Goal: Information Seeking & Learning: Learn about a topic

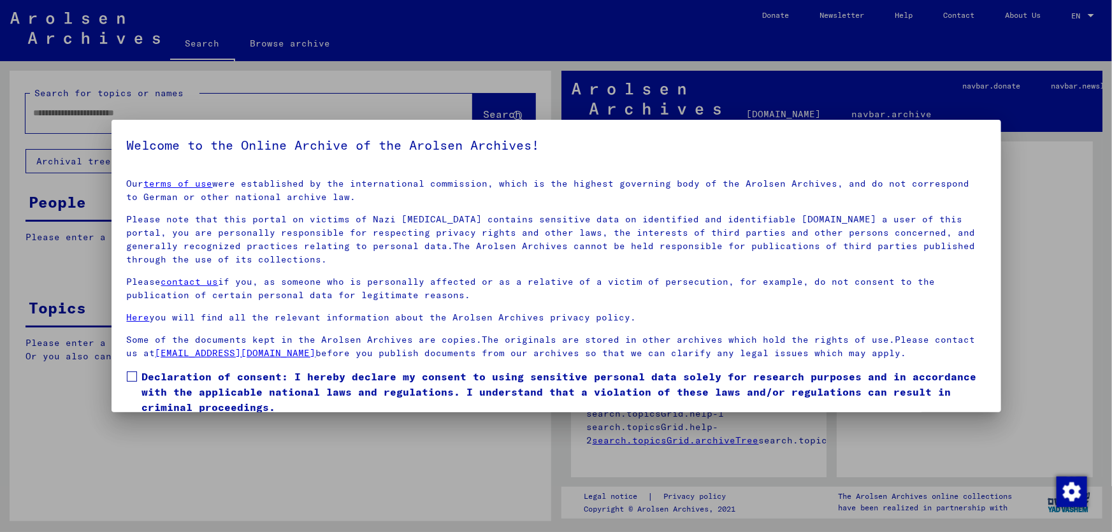
click at [134, 376] on span at bounding box center [132, 377] width 10 height 10
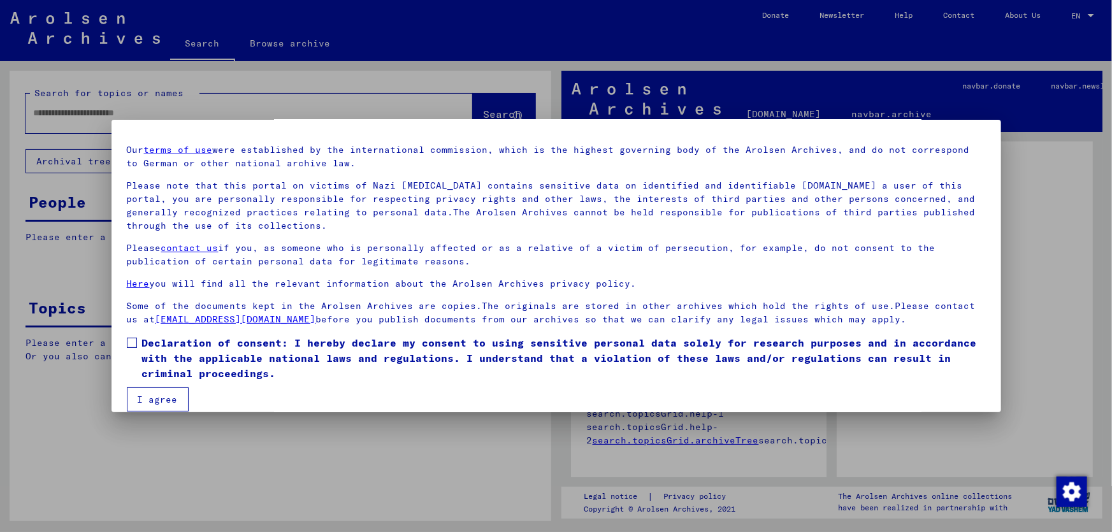
scroll to position [48, 0]
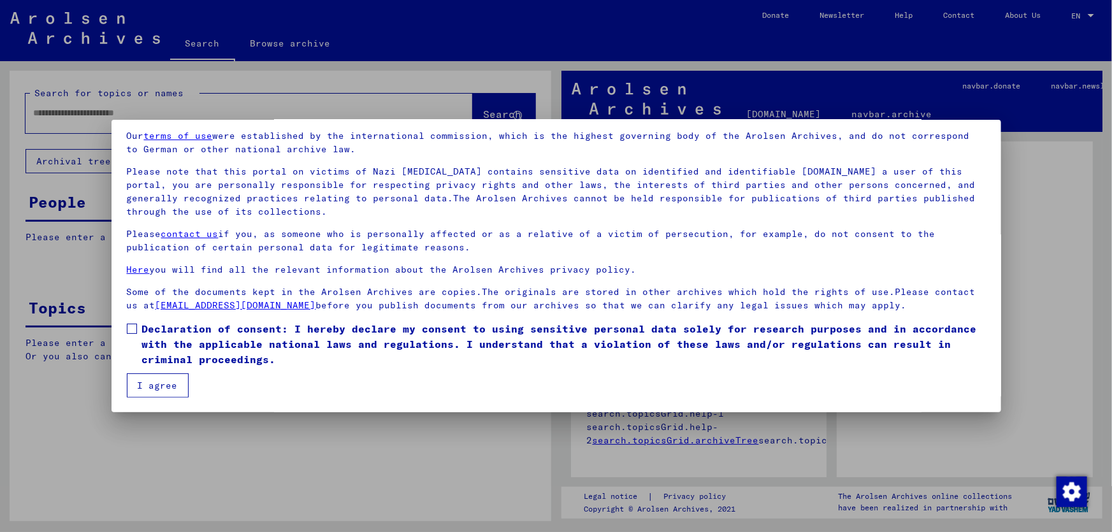
click at [129, 329] on span at bounding box center [132, 329] width 10 height 10
click at [148, 382] on button "I agree" at bounding box center [158, 385] width 62 height 24
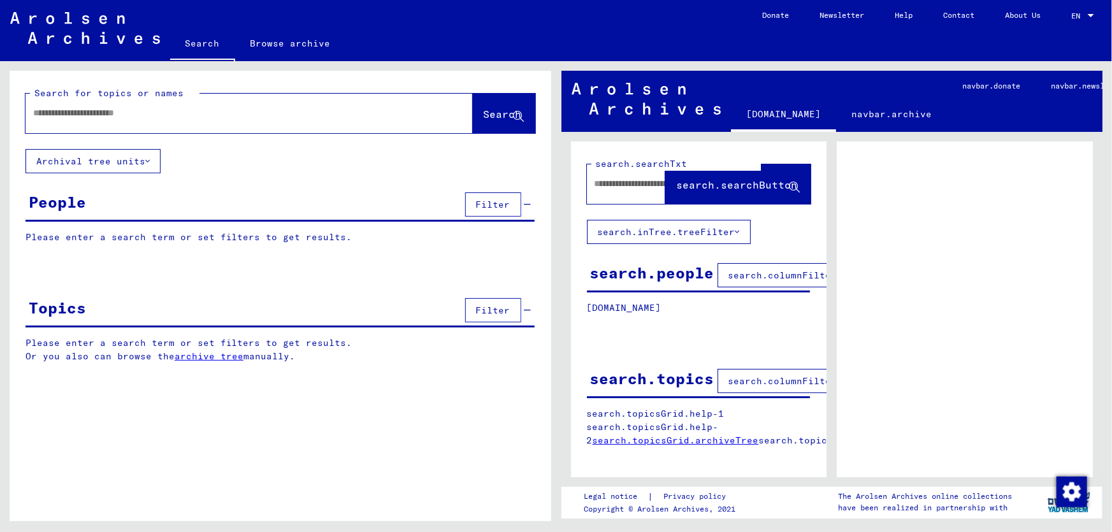
click at [69, 203] on div "People" at bounding box center [57, 202] width 57 height 23
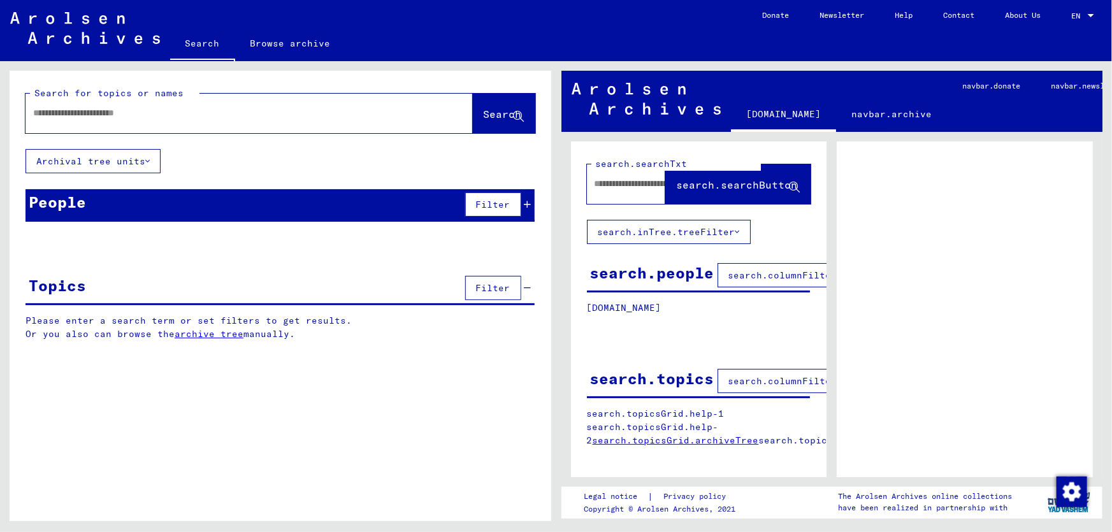
click at [180, 116] on input "text" at bounding box center [237, 112] width 409 height 13
type input "**********"
click at [484, 119] on span "Search" at bounding box center [503, 114] width 38 height 13
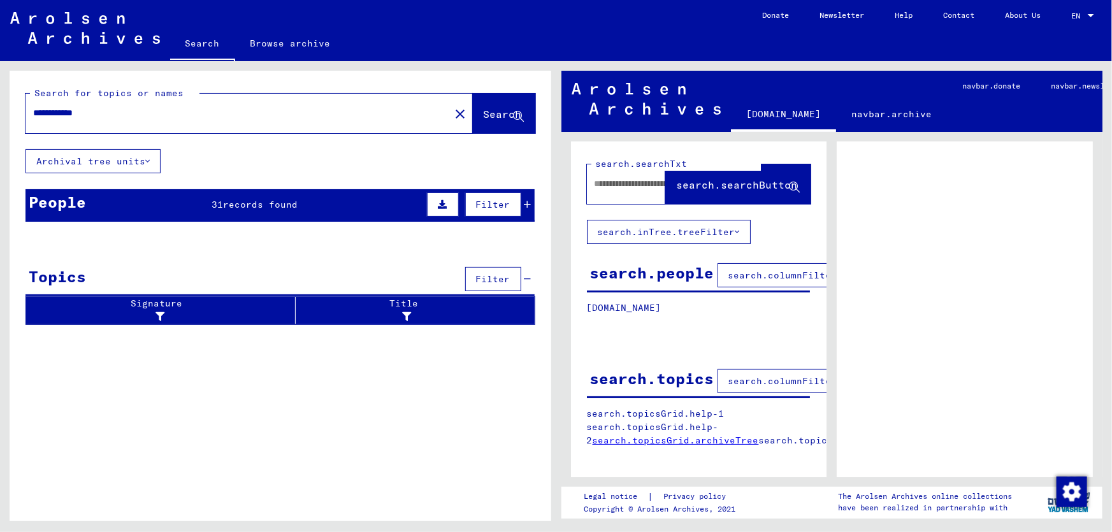
click at [516, 115] on icon at bounding box center [519, 117] width 11 height 11
click at [149, 162] on icon at bounding box center [147, 161] width 4 height 9
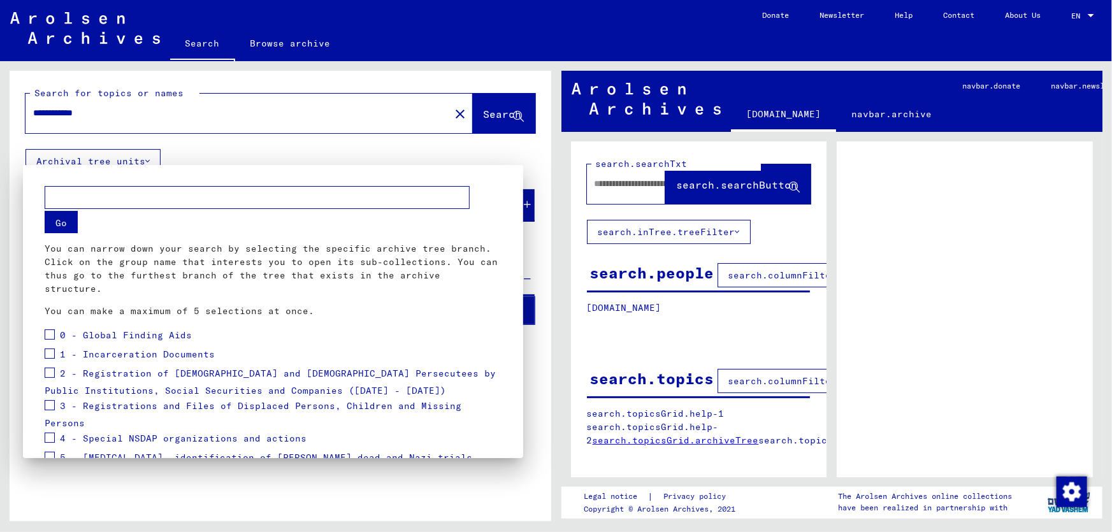
scroll to position [96, 0]
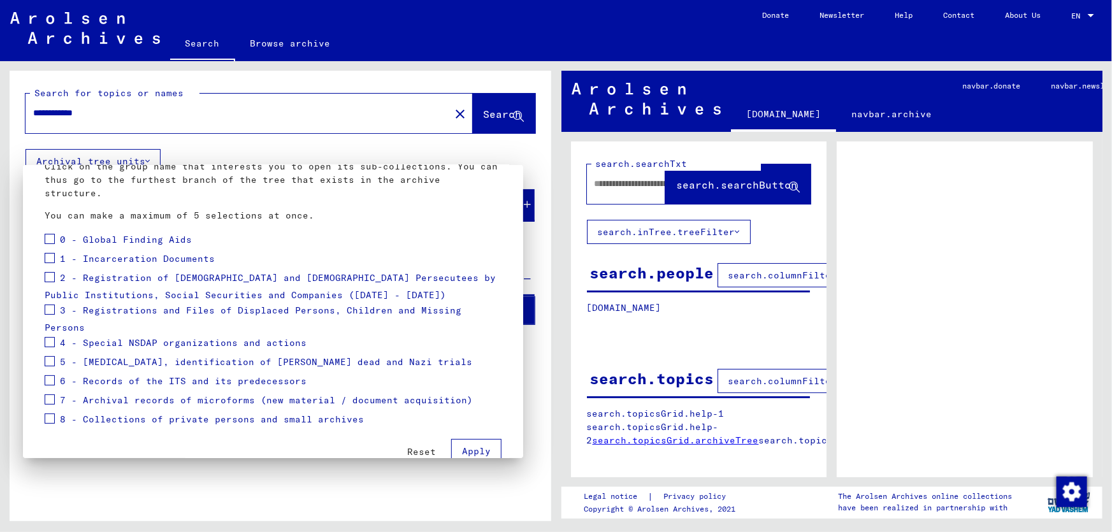
click at [149, 162] on div at bounding box center [556, 266] width 1112 height 532
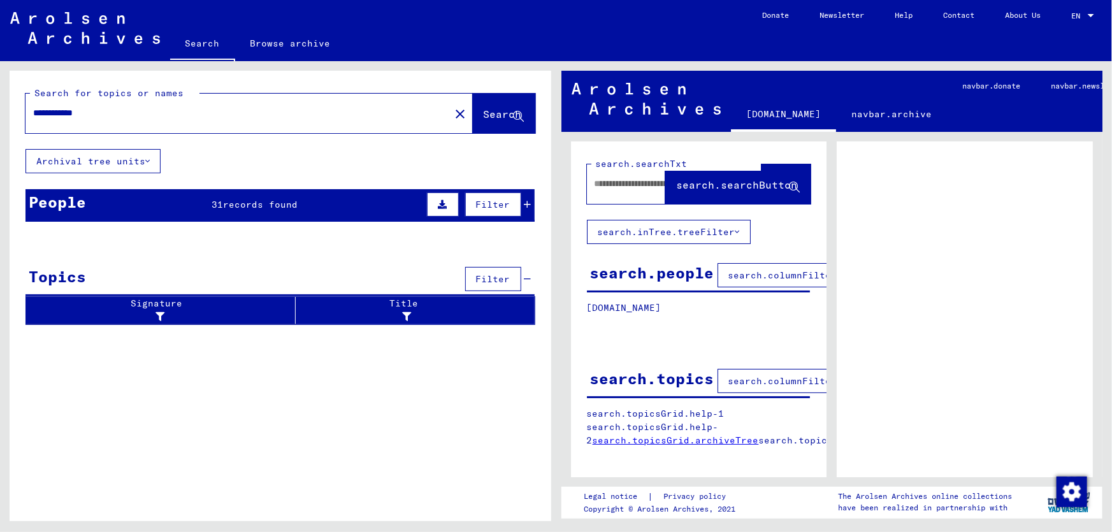
click at [442, 203] on icon at bounding box center [442, 204] width 9 height 9
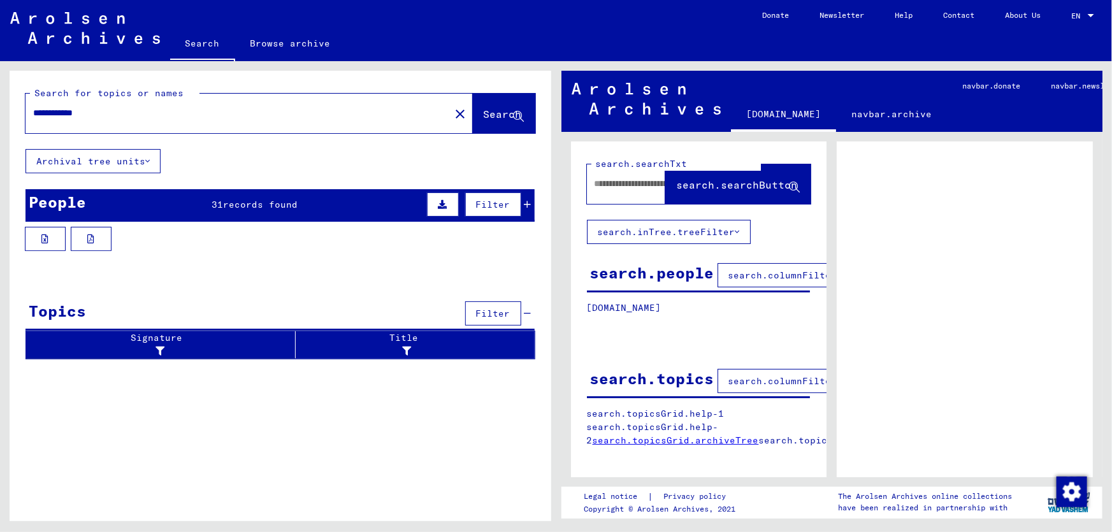
click at [489, 206] on span "Filter" at bounding box center [493, 204] width 34 height 11
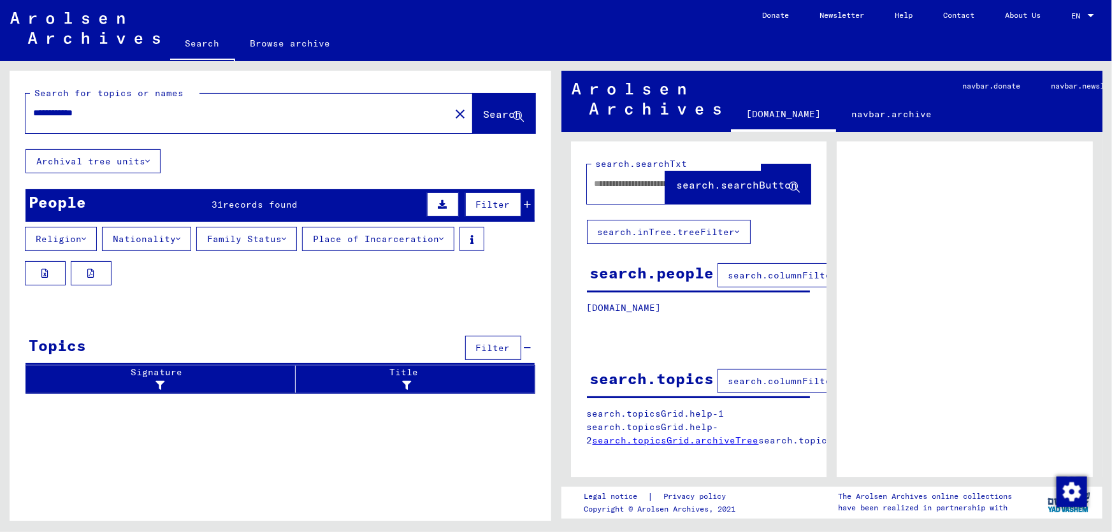
click at [129, 117] on input "**********" at bounding box center [237, 112] width 409 height 13
click at [127, 161] on button "Archival tree units" at bounding box center [92, 161] width 135 height 24
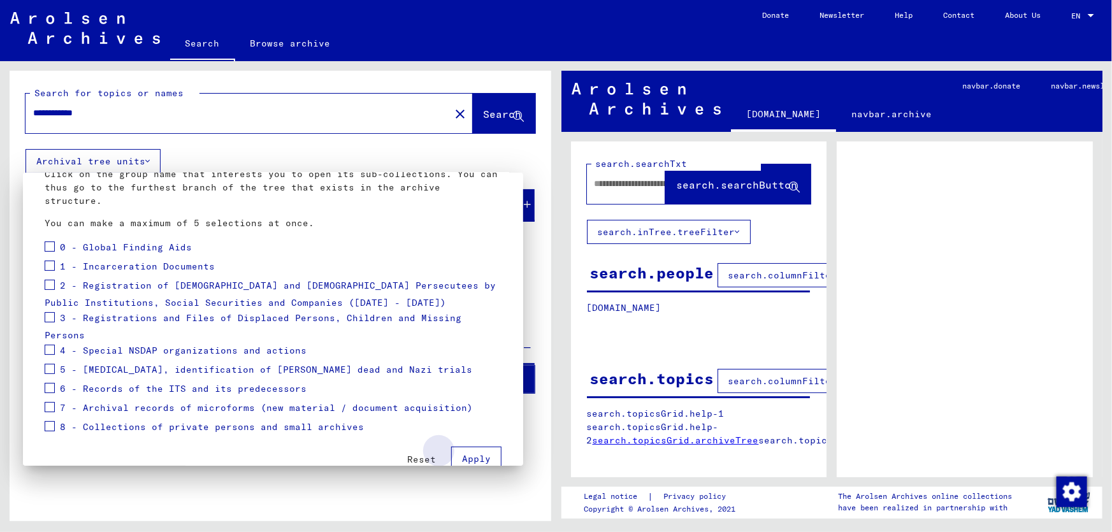
click at [469, 453] on span "Apply" at bounding box center [476, 458] width 29 height 11
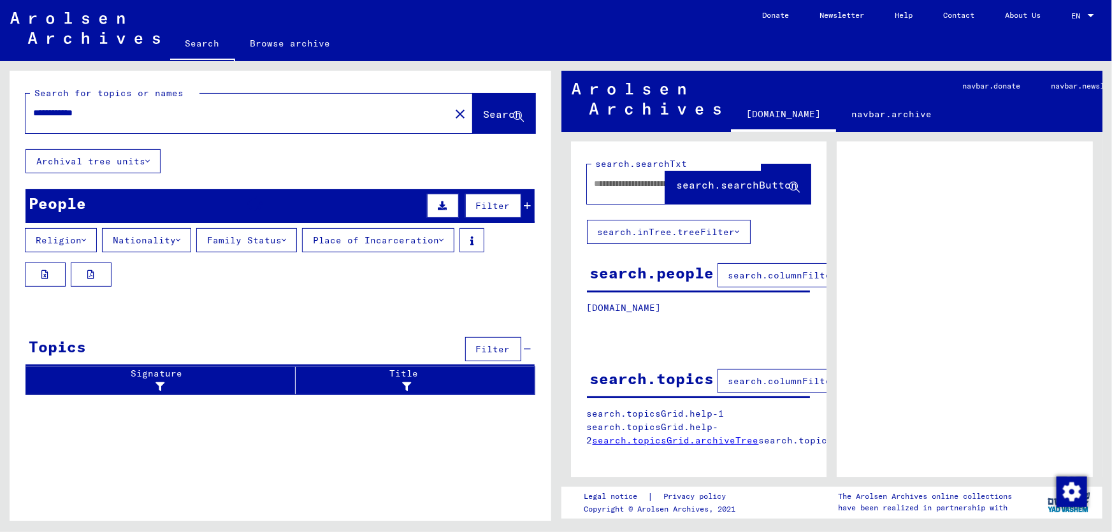
click at [853, 298] on div at bounding box center [965, 344] width 256 height 407
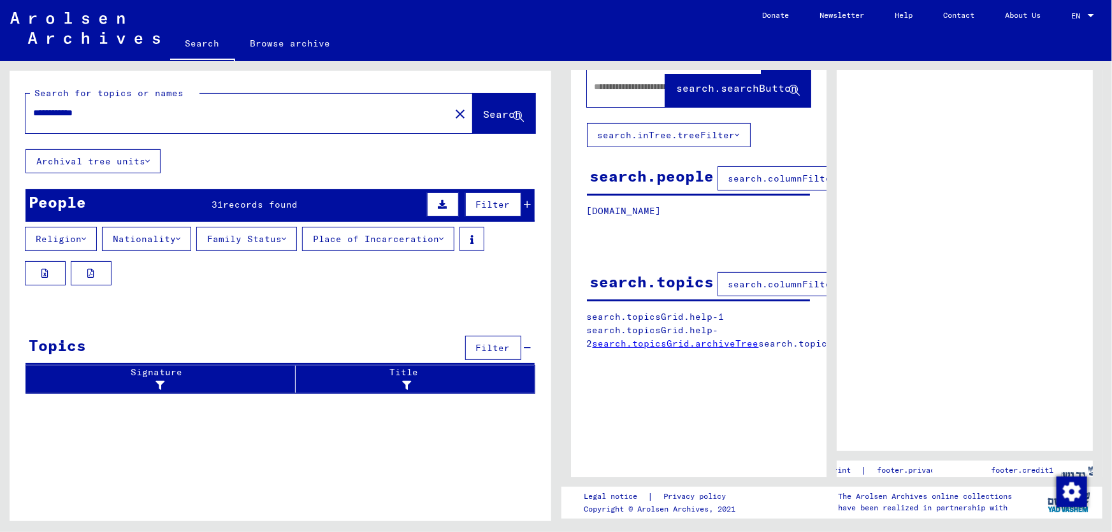
scroll to position [123, 0]
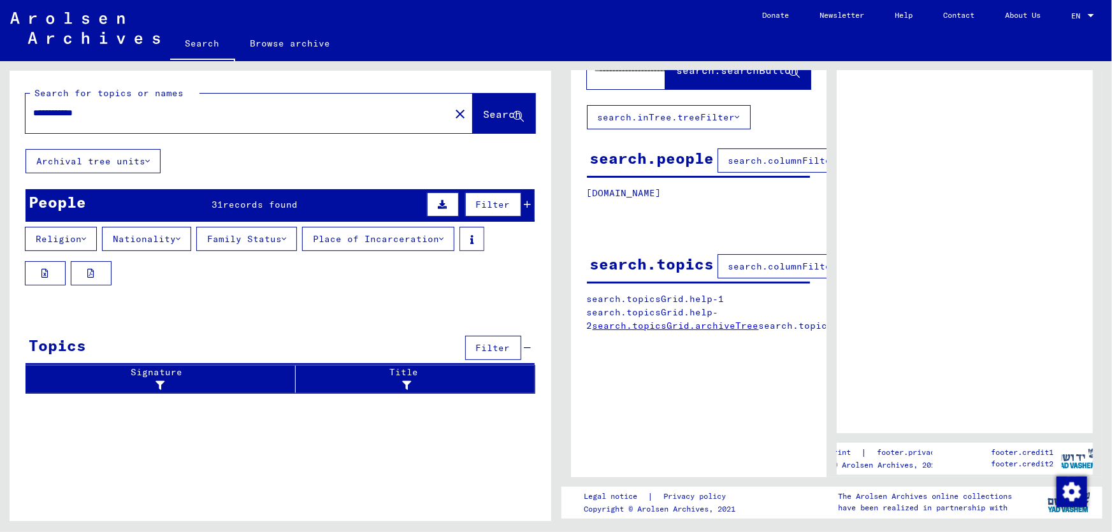
click at [736, 320] on link "search.topicsGrid.archiveTree" at bounding box center [676, 325] width 166 height 11
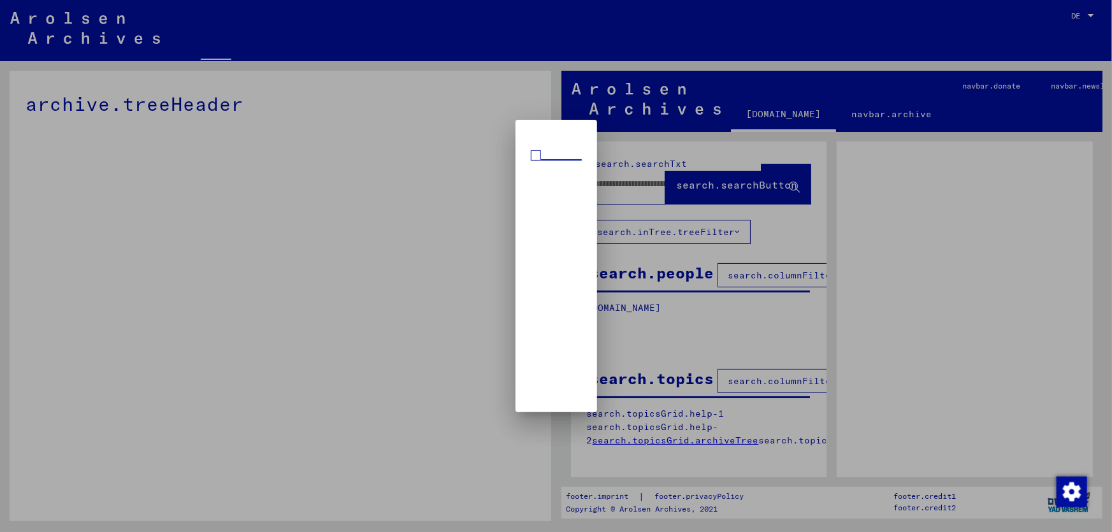
click at [534, 158] on span at bounding box center [536, 155] width 10 height 10
